Goal: Task Accomplishment & Management: Manage account settings

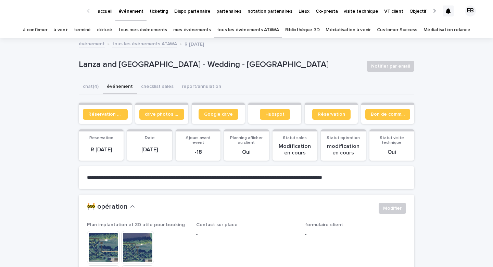
click at [244, 26] on link "tous les événements ATAWA" at bounding box center [248, 30] width 62 height 16
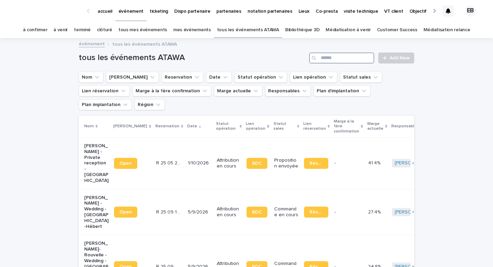
click at [343, 57] on input "Search" at bounding box center [341, 57] width 65 height 11
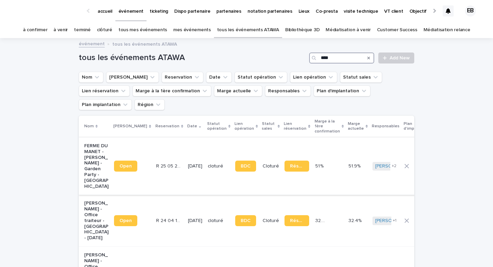
type input "****"
click at [156, 137] on td "R 25 05 2407 R 25 05 2407" at bounding box center [169, 165] width 32 height 57
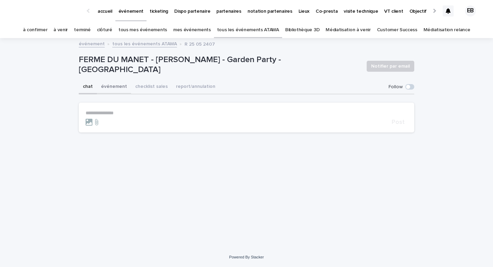
click at [123, 88] on button "événement" at bounding box center [114, 87] width 34 height 14
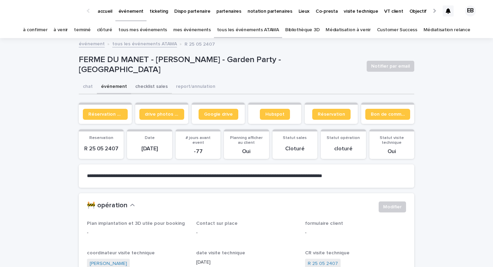
click at [145, 88] on button "checklist sales" at bounding box center [151, 87] width 41 height 14
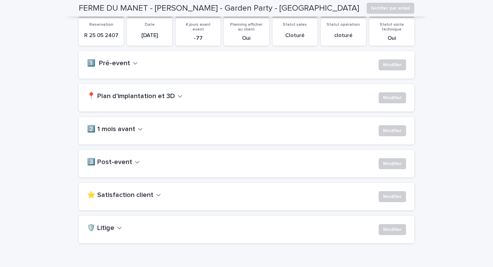
click at [141, 193] on h2 "⭐ Satisfaction client" at bounding box center [120, 195] width 66 height 8
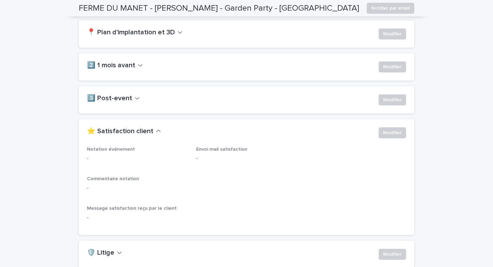
scroll to position [182, 0]
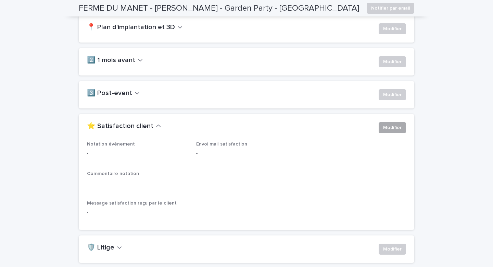
click at [396, 130] on span "Modifier" at bounding box center [392, 127] width 18 height 7
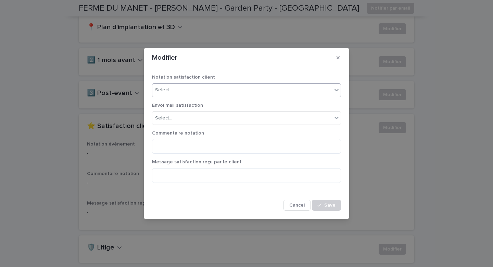
click at [212, 88] on div "Select..." at bounding box center [242, 89] width 180 height 11
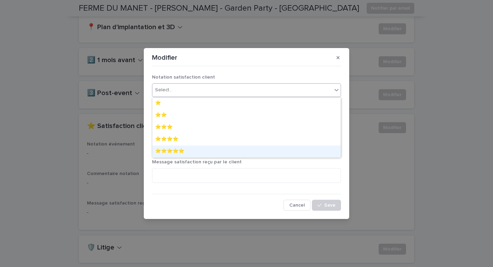
click at [200, 154] on div "⭐️⭐️⭐️⭐️⭐️" at bounding box center [246, 151] width 188 height 12
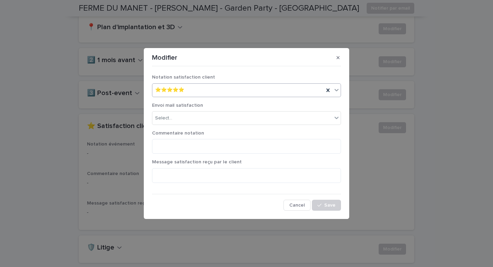
click at [199, 125] on div "Envoi mail satisfaction Select..." at bounding box center [246, 116] width 189 height 28
click at [199, 120] on div "Select..." at bounding box center [242, 117] width 180 height 11
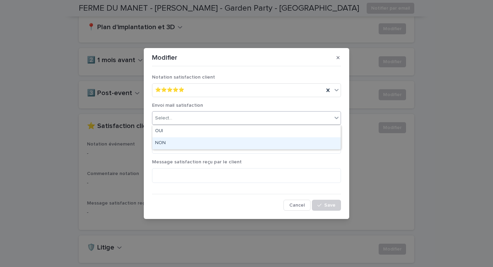
click at [199, 137] on div "NON" at bounding box center [246, 143] width 188 height 12
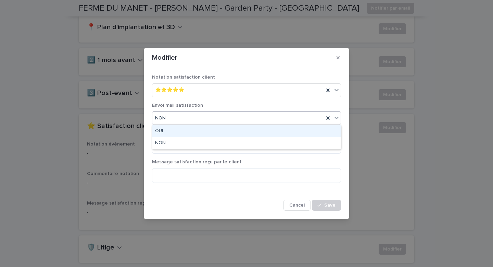
click at [198, 120] on div "NON" at bounding box center [238, 117] width 172 height 11
click at [198, 132] on div "OUI" at bounding box center [246, 131] width 188 height 12
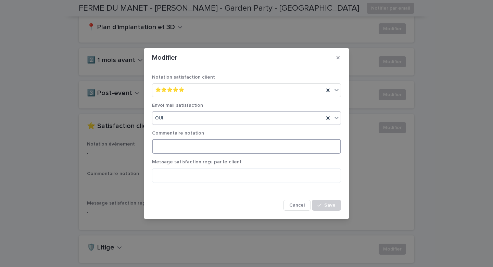
click at [198, 148] on textarea at bounding box center [246, 146] width 189 height 15
type textarea "**********"
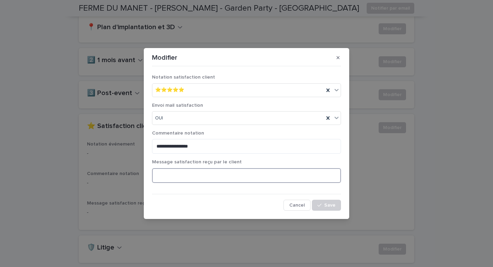
click at [191, 174] on textarea at bounding box center [246, 175] width 189 height 15
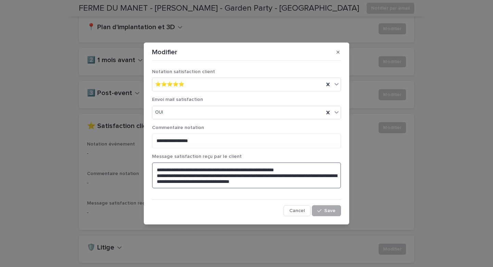
type textarea "**********"
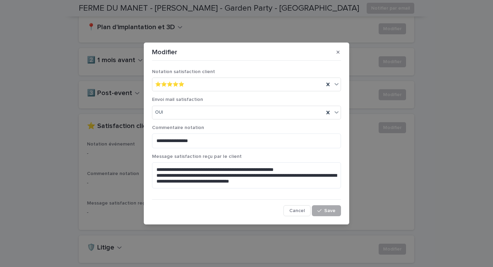
click at [319, 211] on icon "button" at bounding box center [320, 210] width 4 height 3
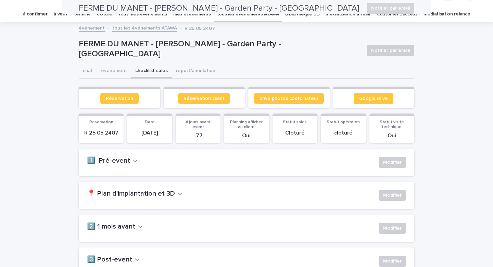
scroll to position [0, 0]
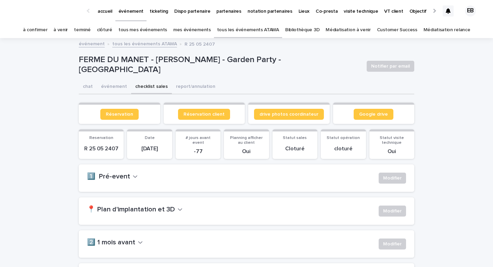
click at [98, 12] on p "accueil" at bounding box center [105, 7] width 15 height 14
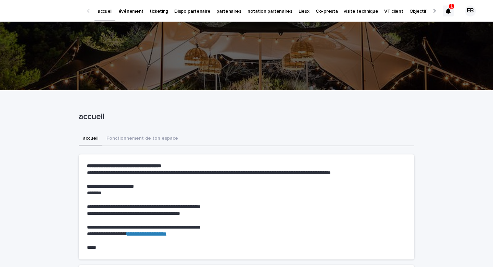
click at [124, 17] on link "événement" at bounding box center [130, 10] width 31 height 21
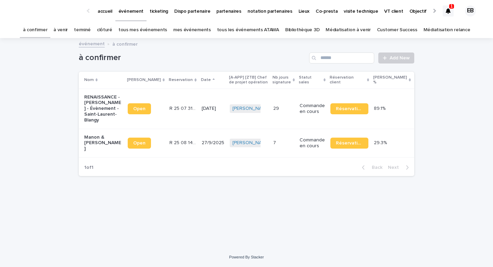
click at [455, 8] on div "1 EB" at bounding box center [461, 11] width 37 height 29
click at [449, 8] on div "1" at bounding box center [451, 6] width 5 height 4
click at [449, 8] on icon at bounding box center [448, 10] width 5 height 5
click at [481, 38] on div "événement à confirmer" at bounding box center [246, 38] width 493 height 1
click at [167, 110] on td "R 25 07 3179 R 25 07 3179" at bounding box center [183, 108] width 32 height 40
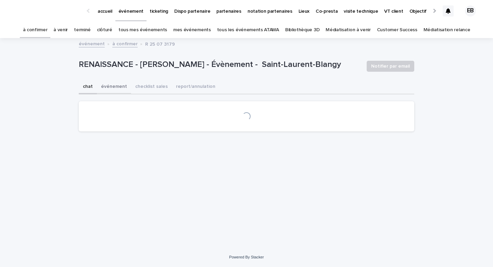
click at [117, 88] on button "événement" at bounding box center [114, 87] width 34 height 14
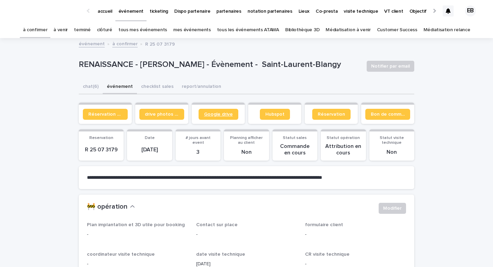
click at [224, 116] on span "Google drive" at bounding box center [218, 114] width 29 height 5
